Goal: Information Seeking & Learning: Learn about a topic

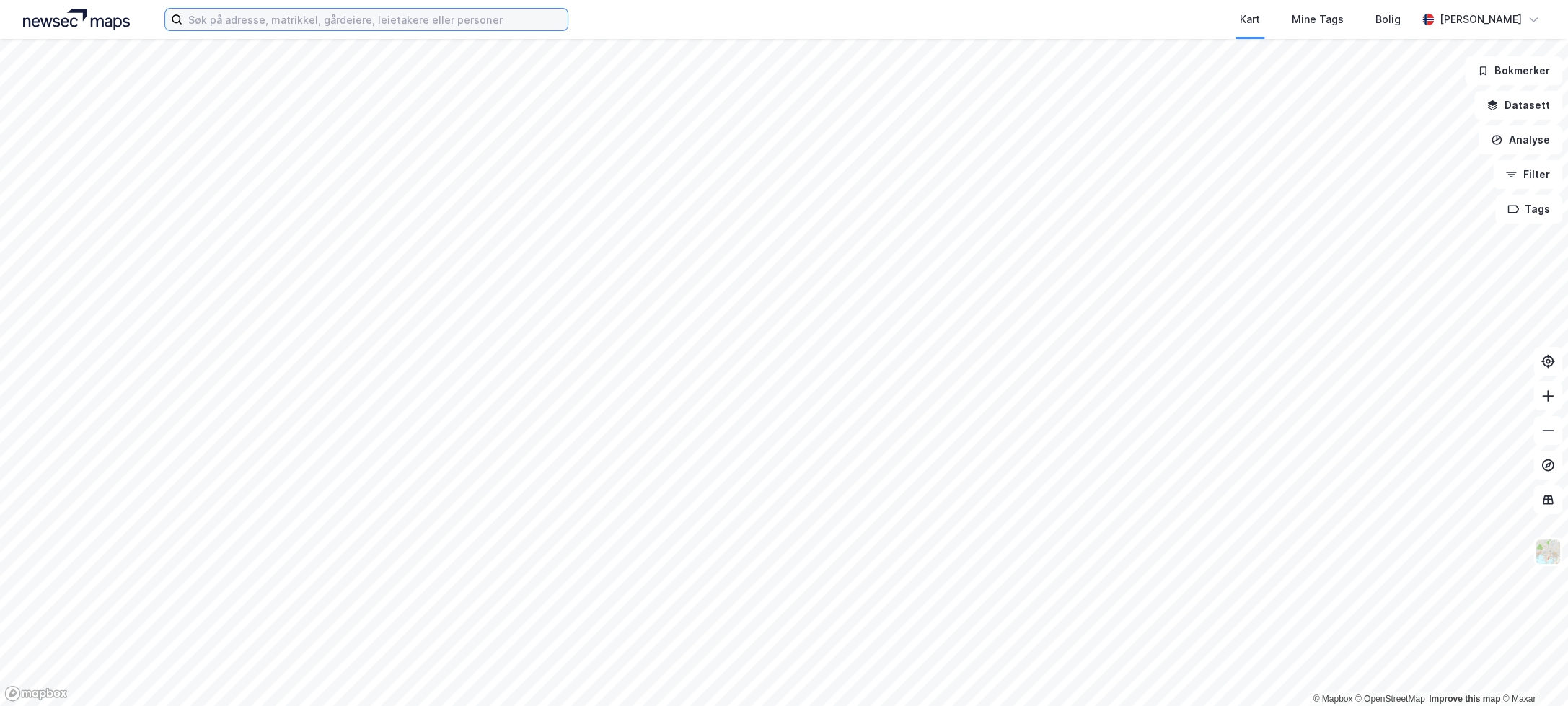
click at [208, 24] on input at bounding box center [375, 20] width 385 height 21
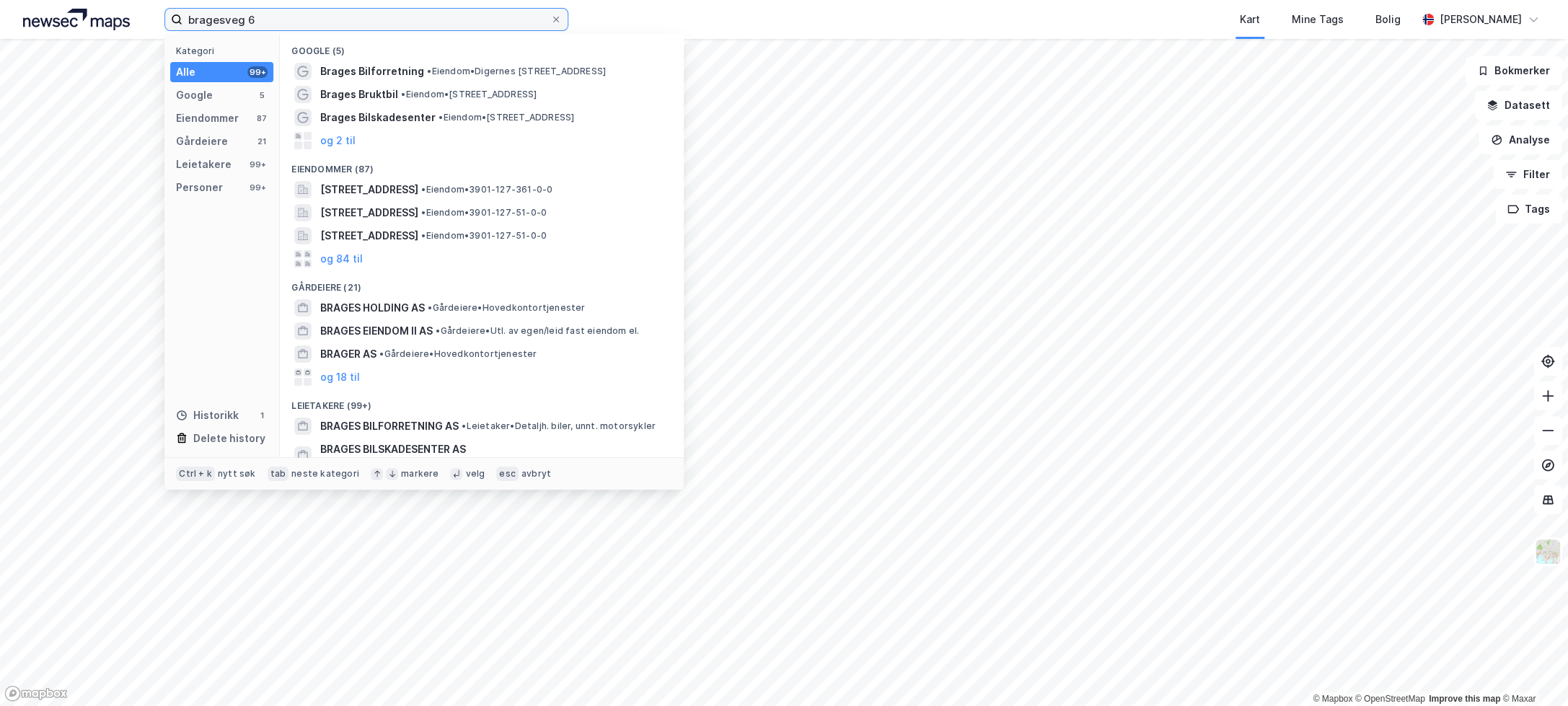
type input "bragesveg 6"
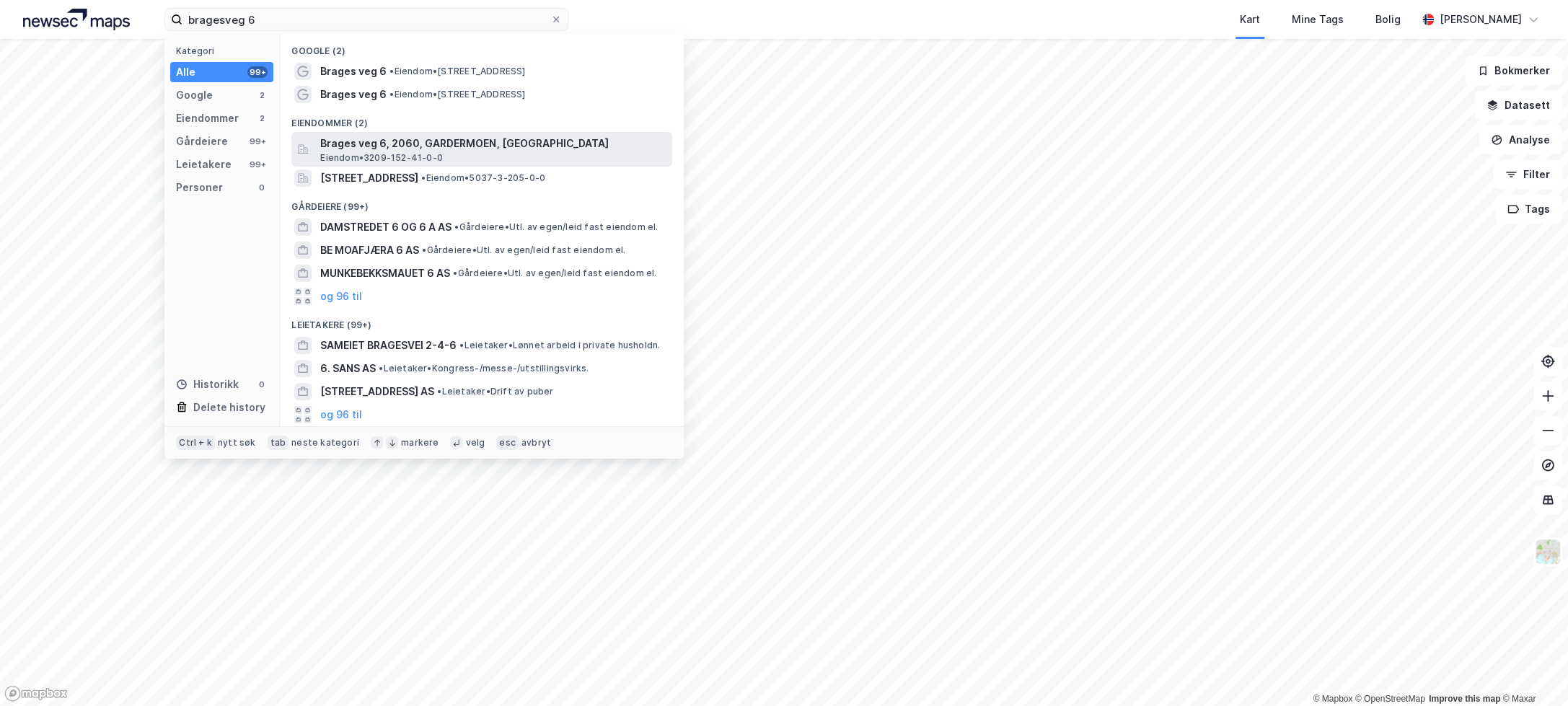
click at [351, 153] on span "Eiendom • 3209-152-41-0-0" at bounding box center [382, 158] width 123 height 12
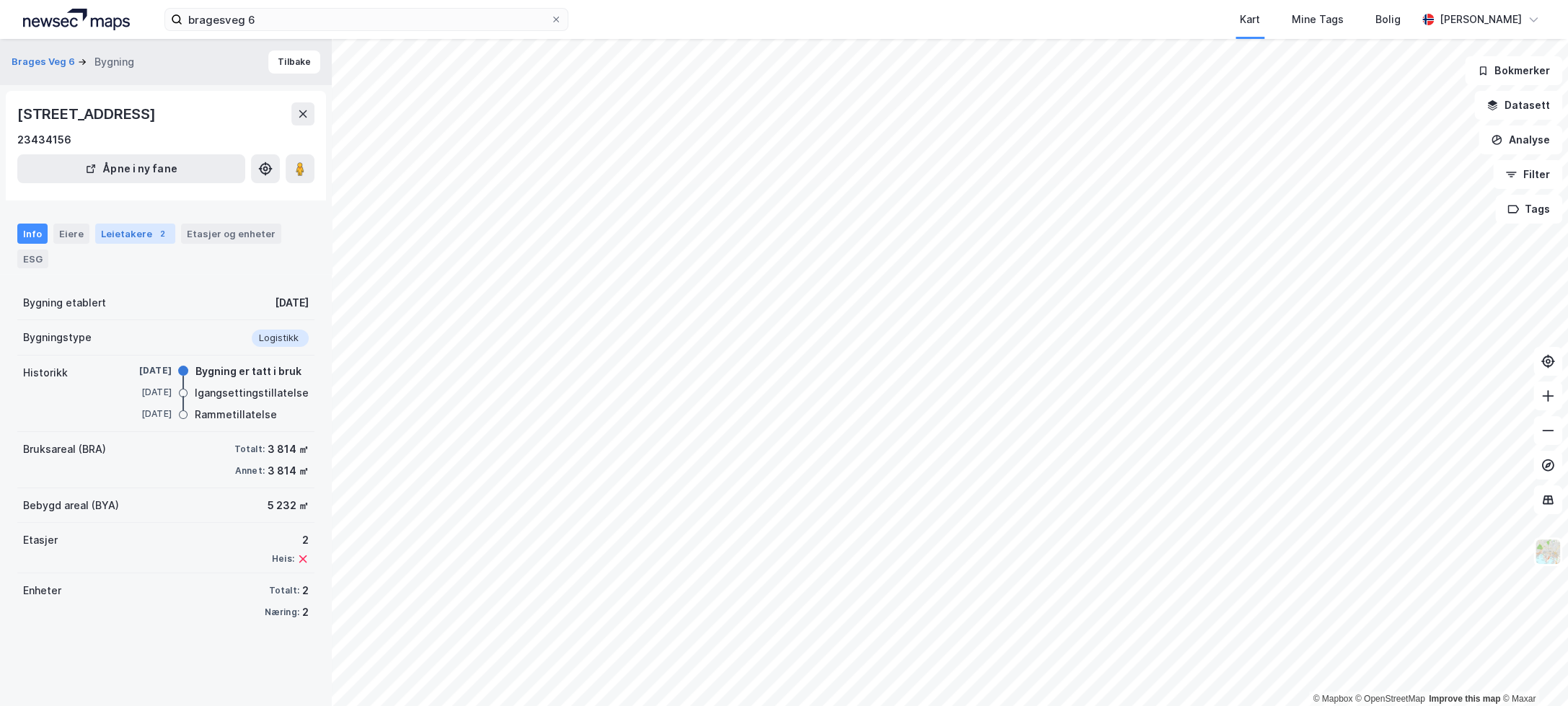
click at [118, 231] on div "Leietakere 2" at bounding box center [135, 233] width 80 height 21
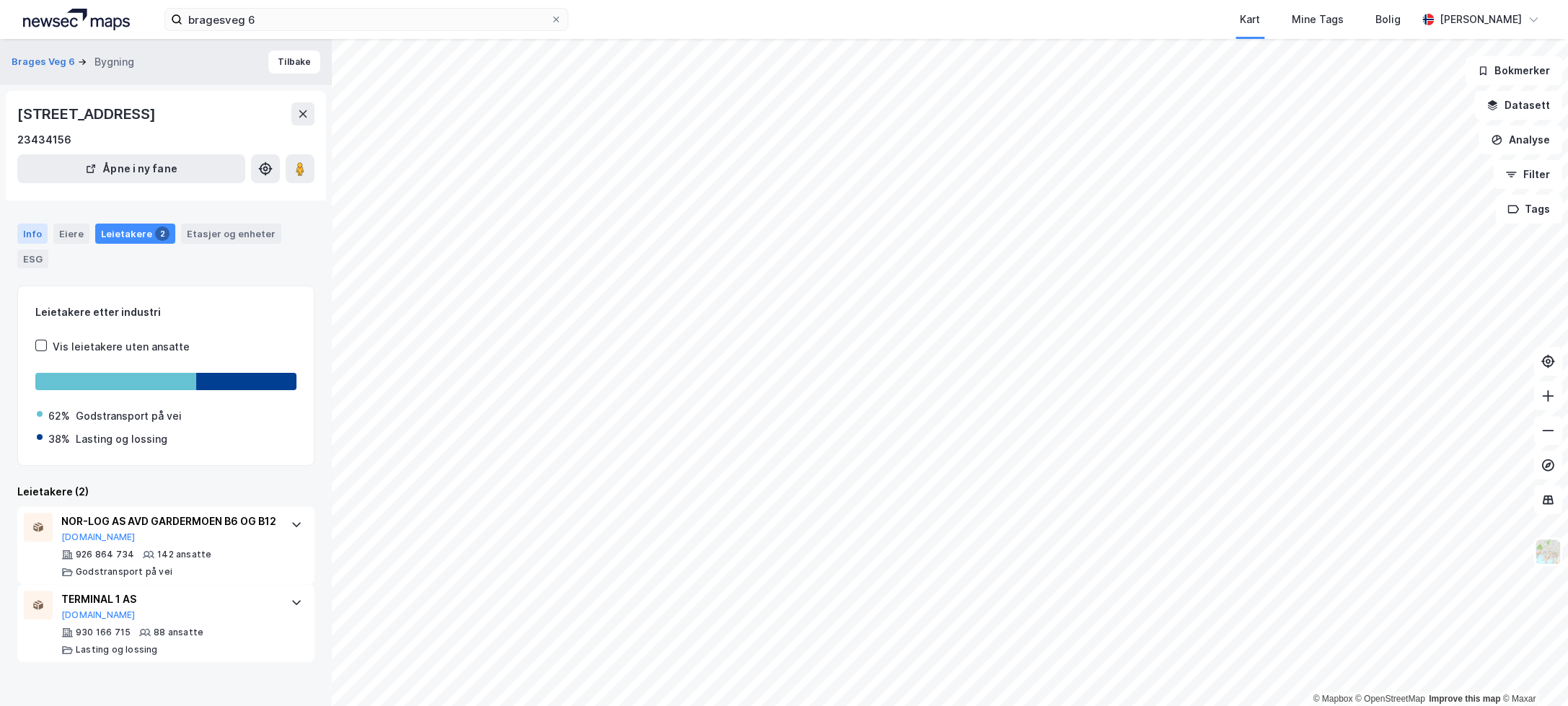
click at [31, 229] on div "Info" at bounding box center [32, 233] width 30 height 21
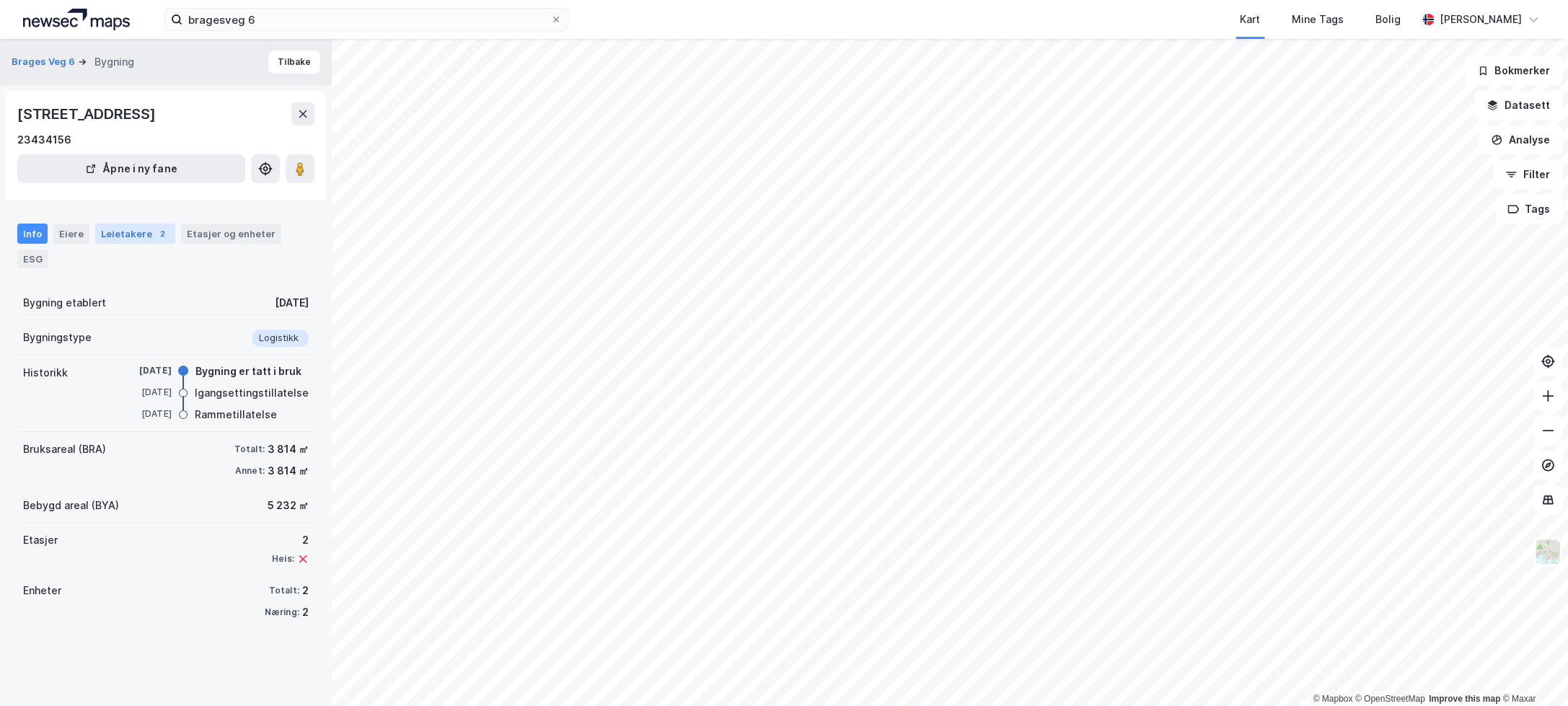
click at [134, 231] on div "Leietakere 2" at bounding box center [135, 233] width 80 height 21
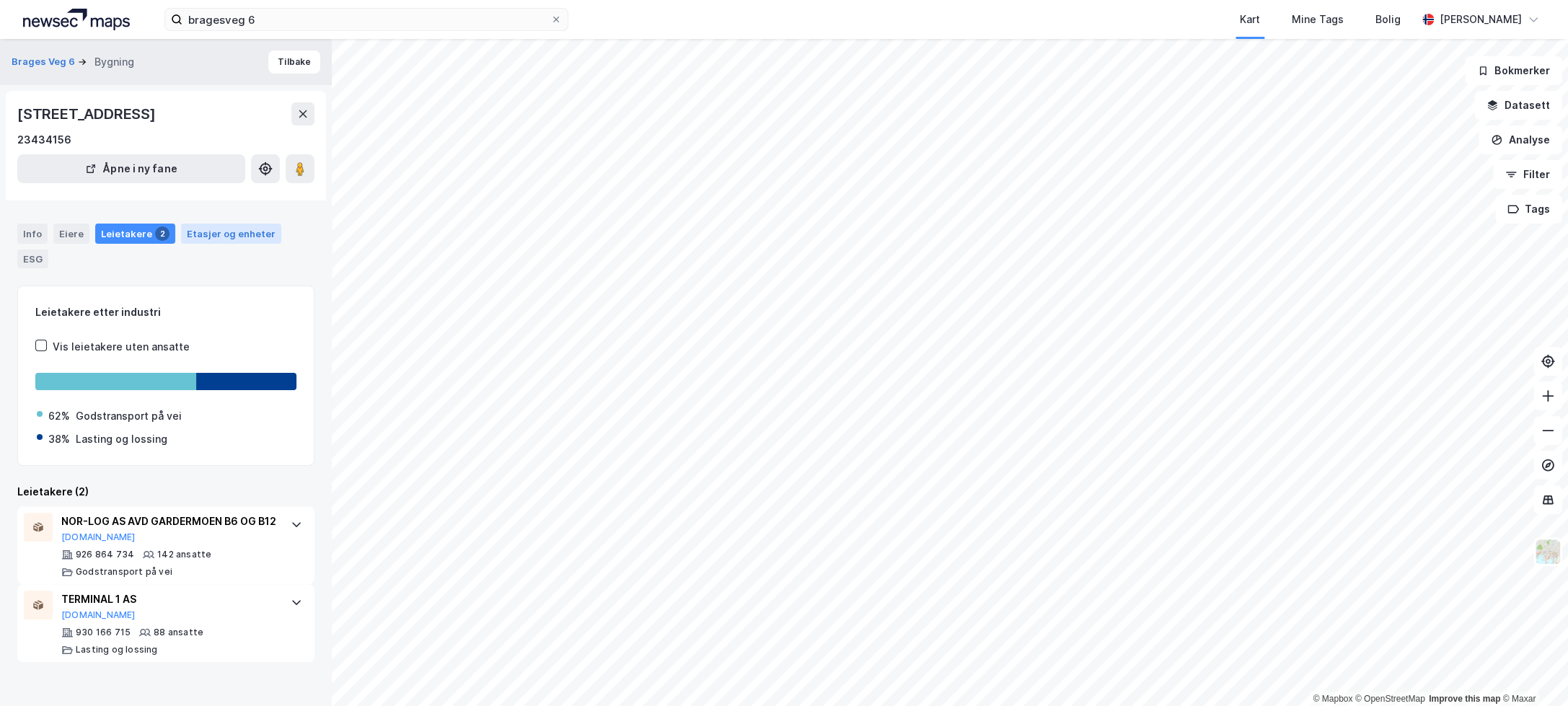
click at [188, 232] on div "Etasjer og enheter" at bounding box center [231, 233] width 89 height 13
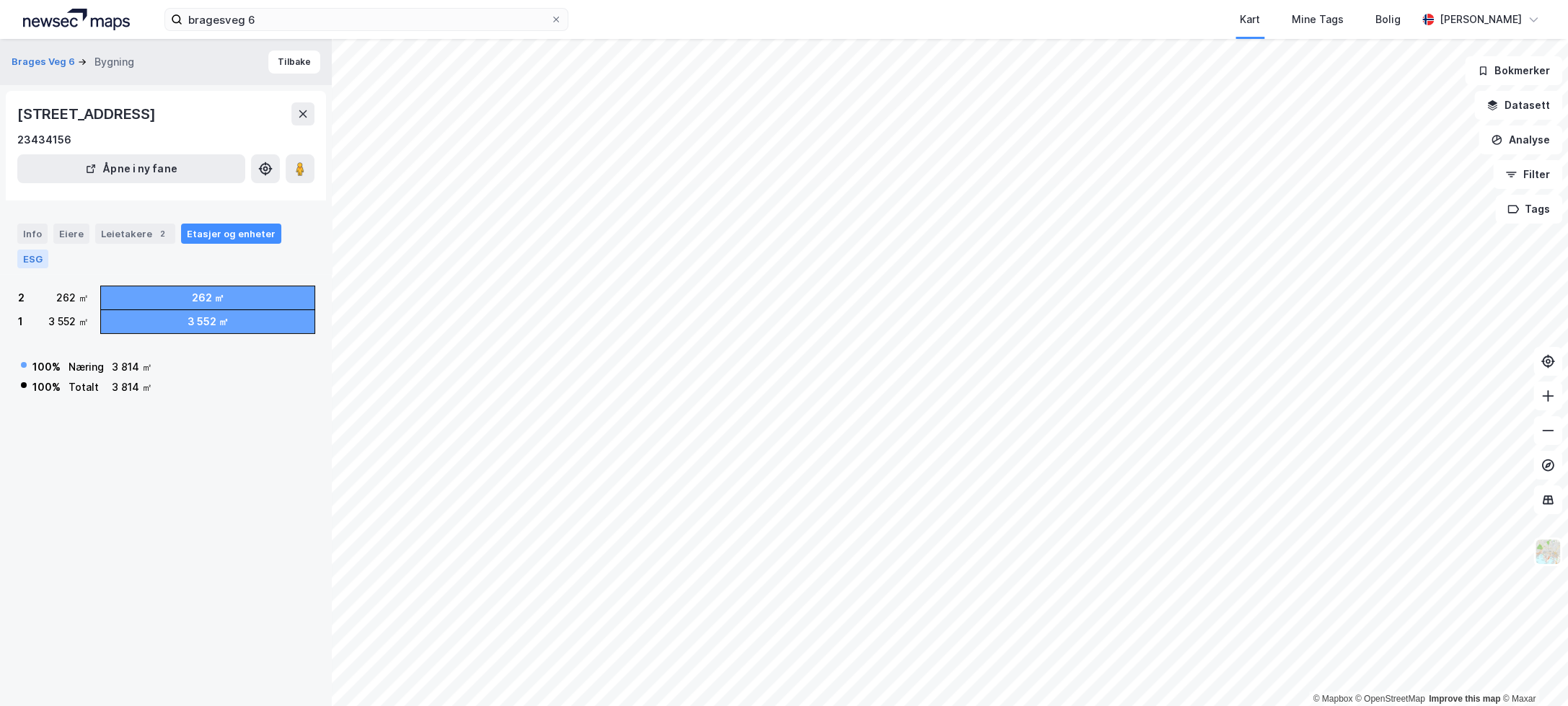
click at [31, 259] on div "ESG" at bounding box center [33, 259] width 31 height 19
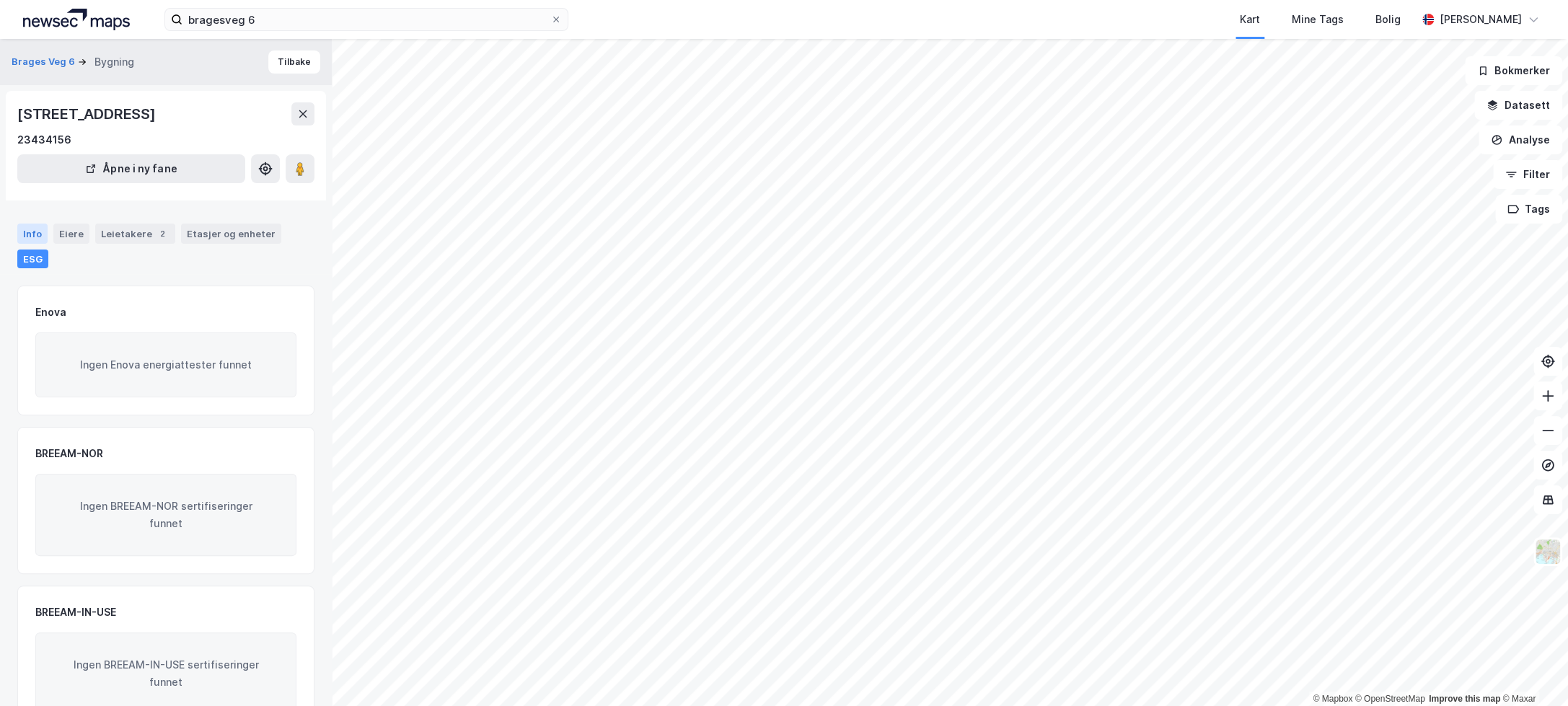
click at [35, 233] on div "Info" at bounding box center [32, 233] width 30 height 21
